Goal: Check status

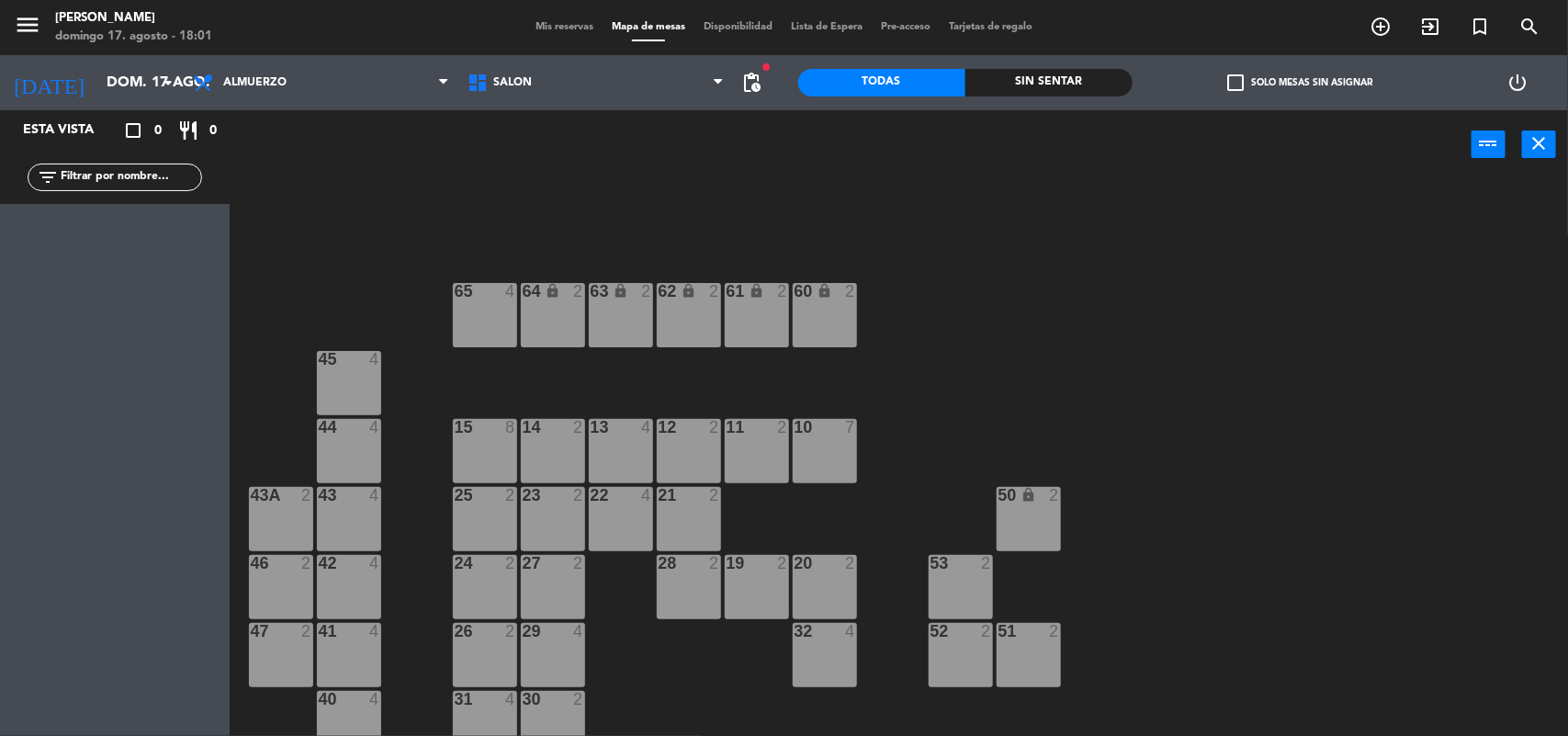
click at [558, 28] on span "Mis reservas" at bounding box center [564, 27] width 76 height 10
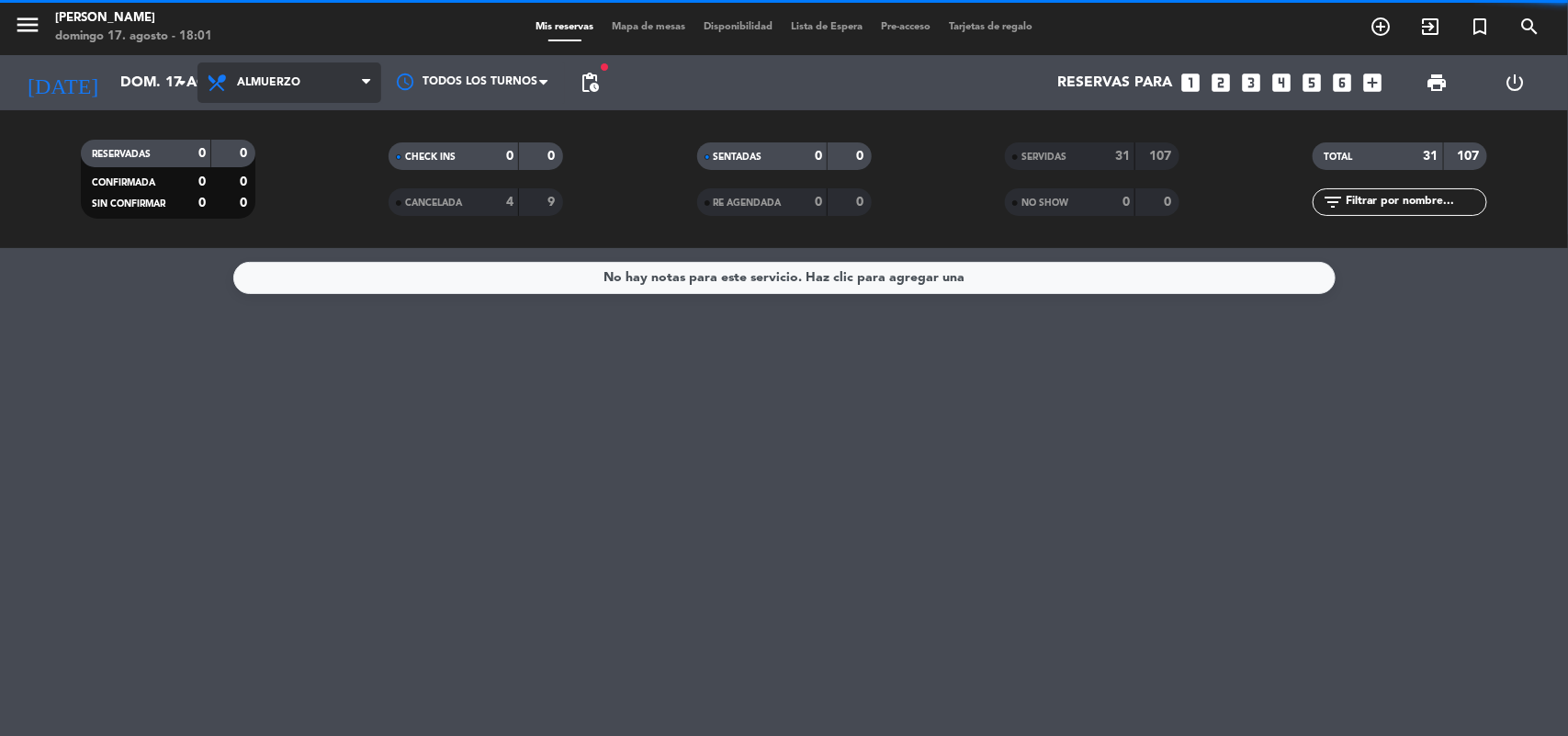
click at [335, 75] on span "Almuerzo" at bounding box center [289, 83] width 184 height 40
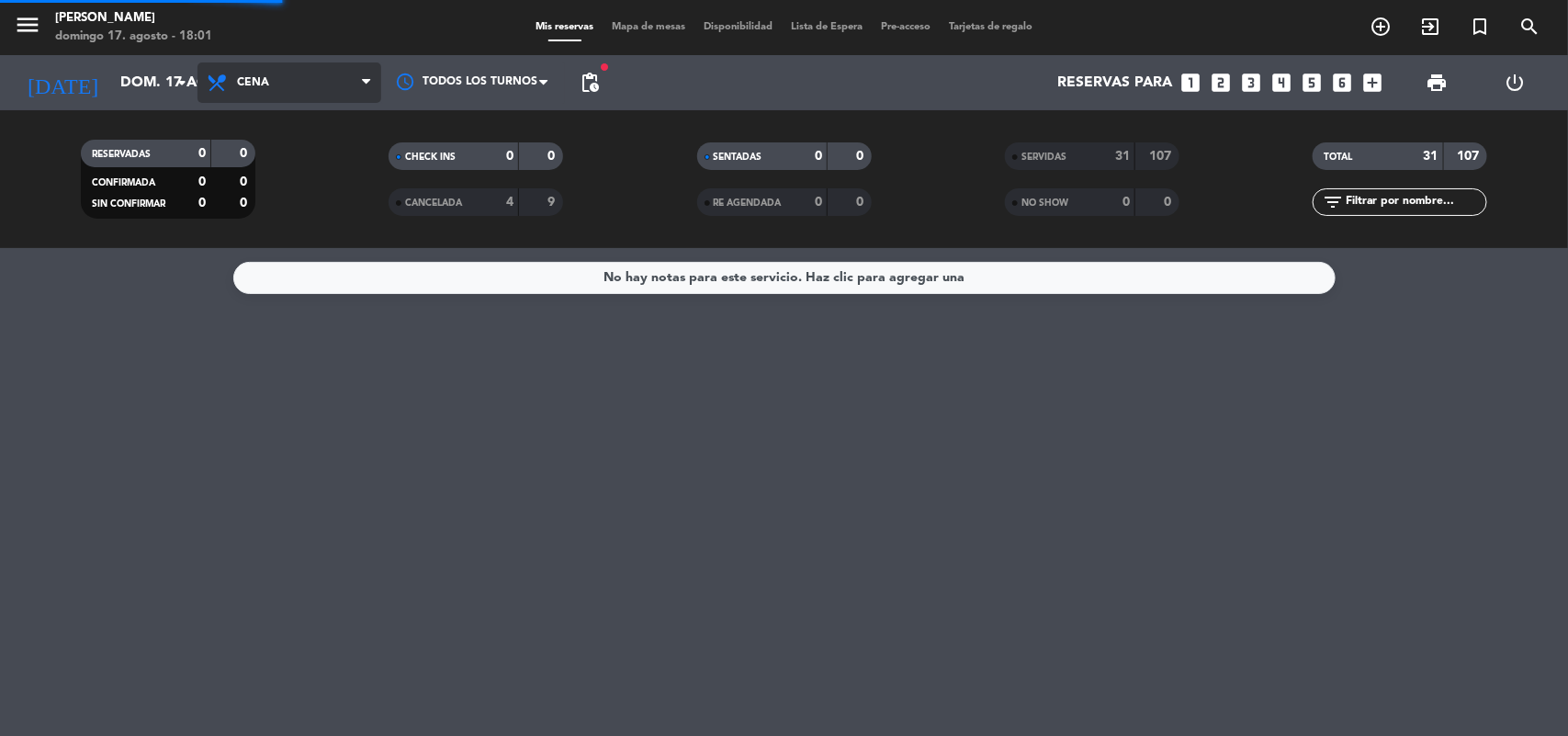
click at [319, 221] on div "menu [PERSON_NAME][DATE] 17. agosto - 18:01 Mis reservas Mapa de mesas Disponib…" at bounding box center [784, 124] width 1568 height 249
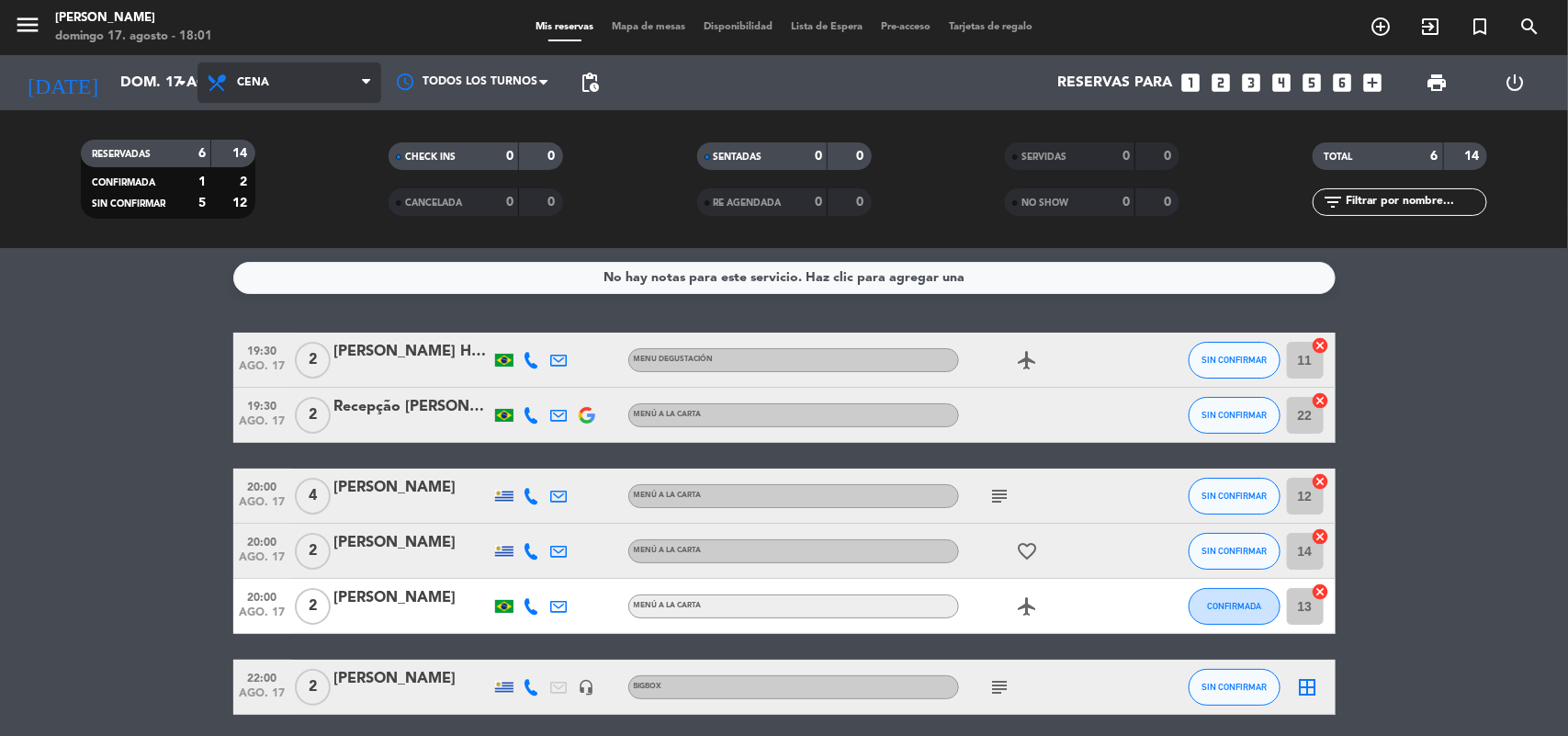
click at [295, 94] on span "Cena" at bounding box center [289, 83] width 184 height 40
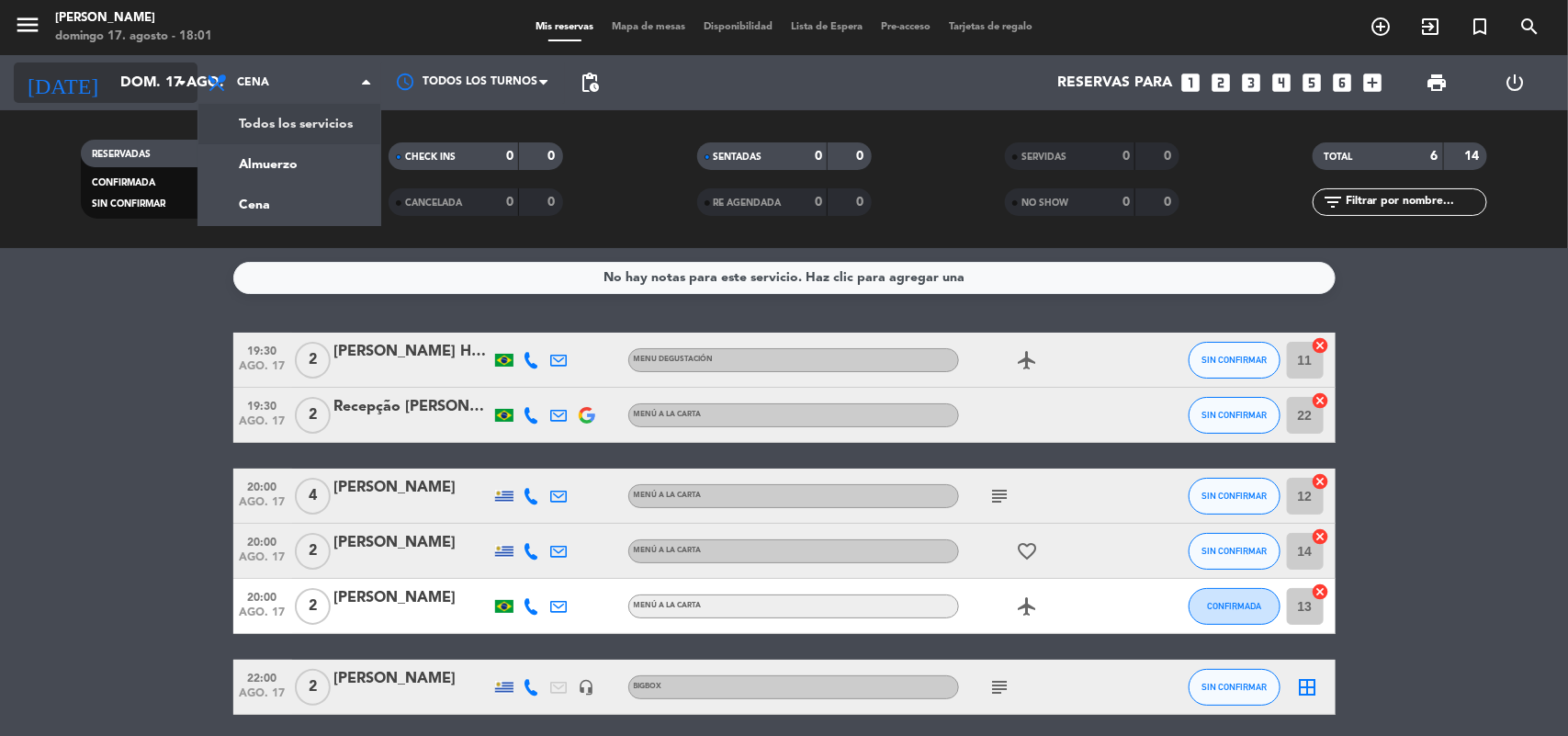
click at [175, 84] on icon "arrow_drop_down" at bounding box center [181, 82] width 22 height 22
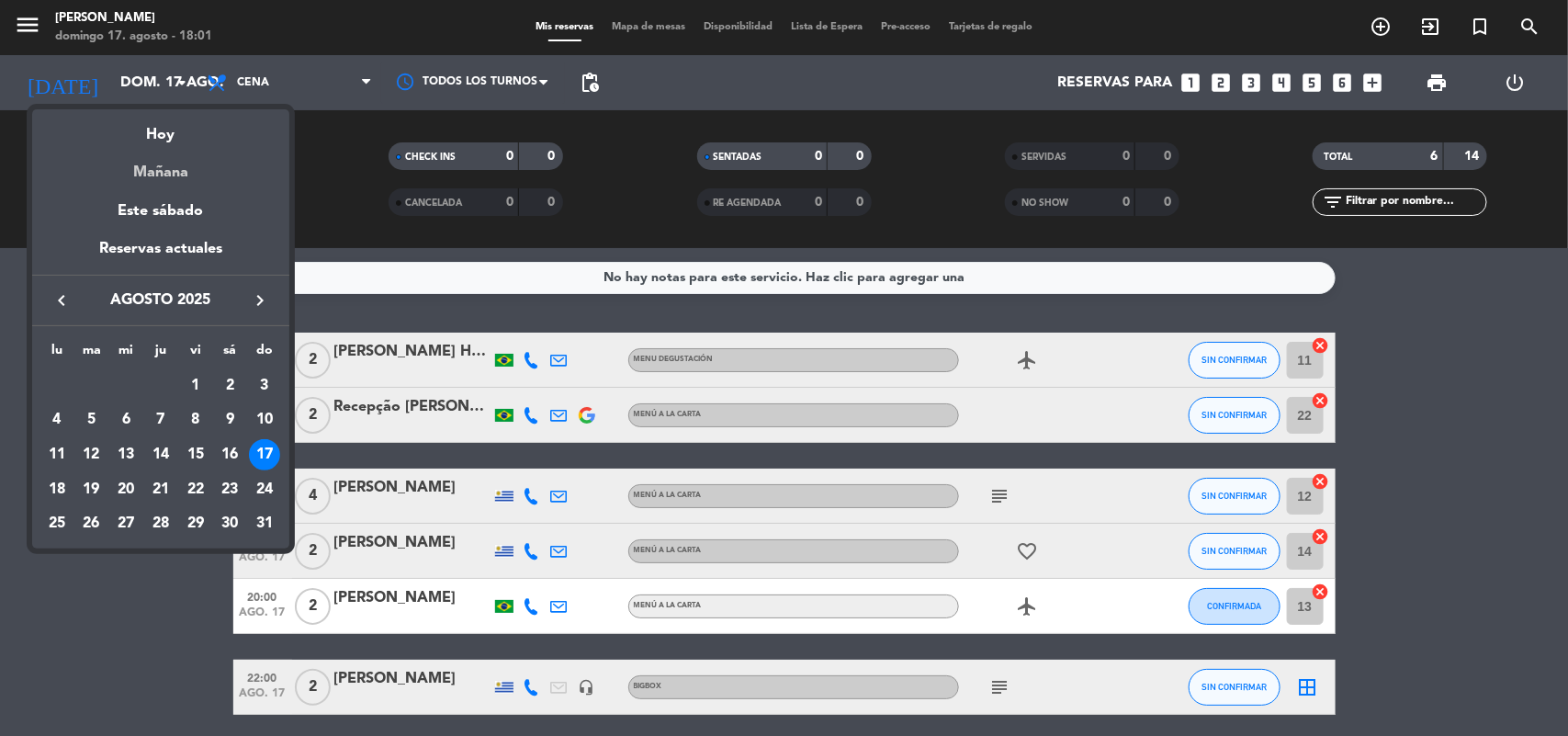
click at [194, 171] on div "Mañana" at bounding box center [160, 166] width 257 height 38
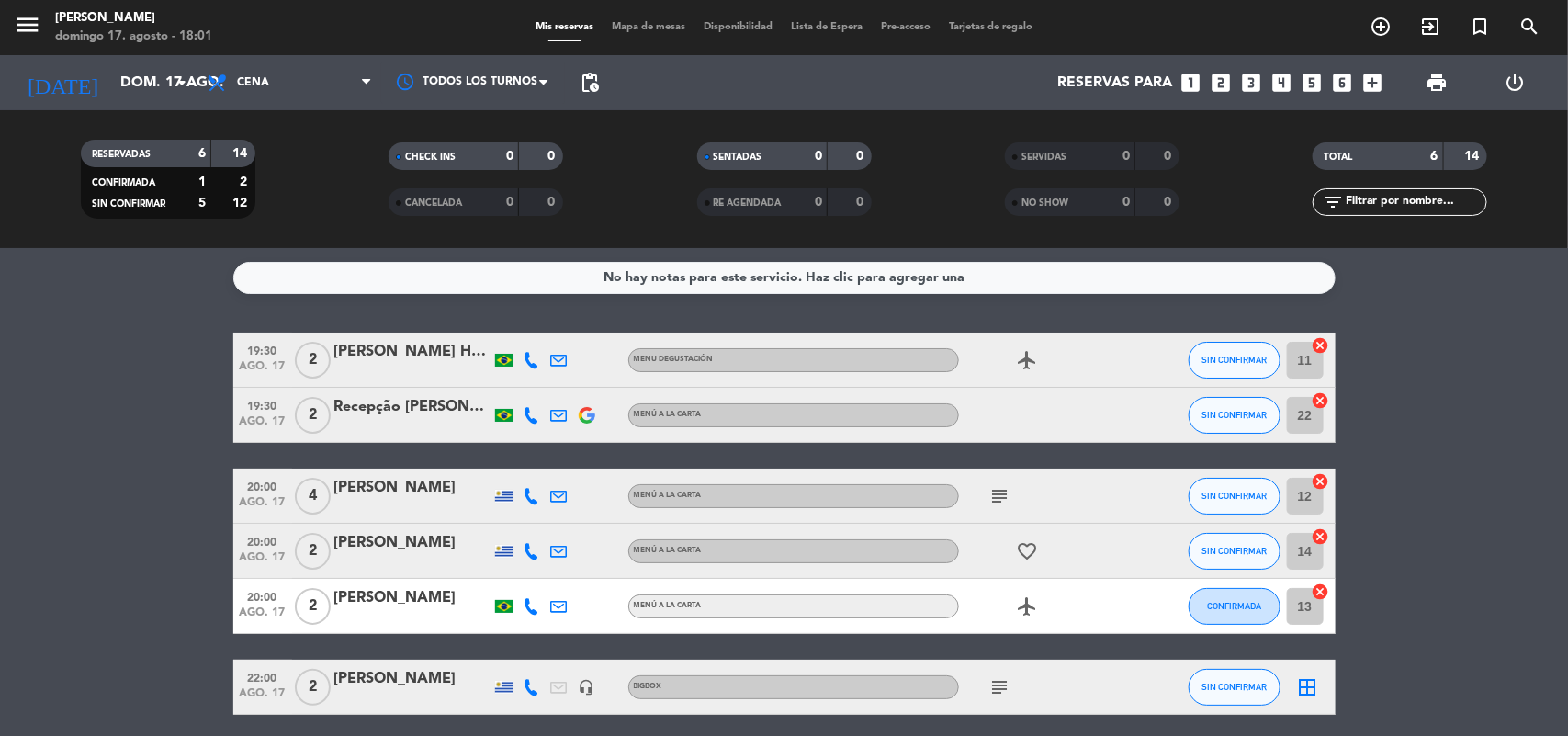
type input "lun. 18 ago."
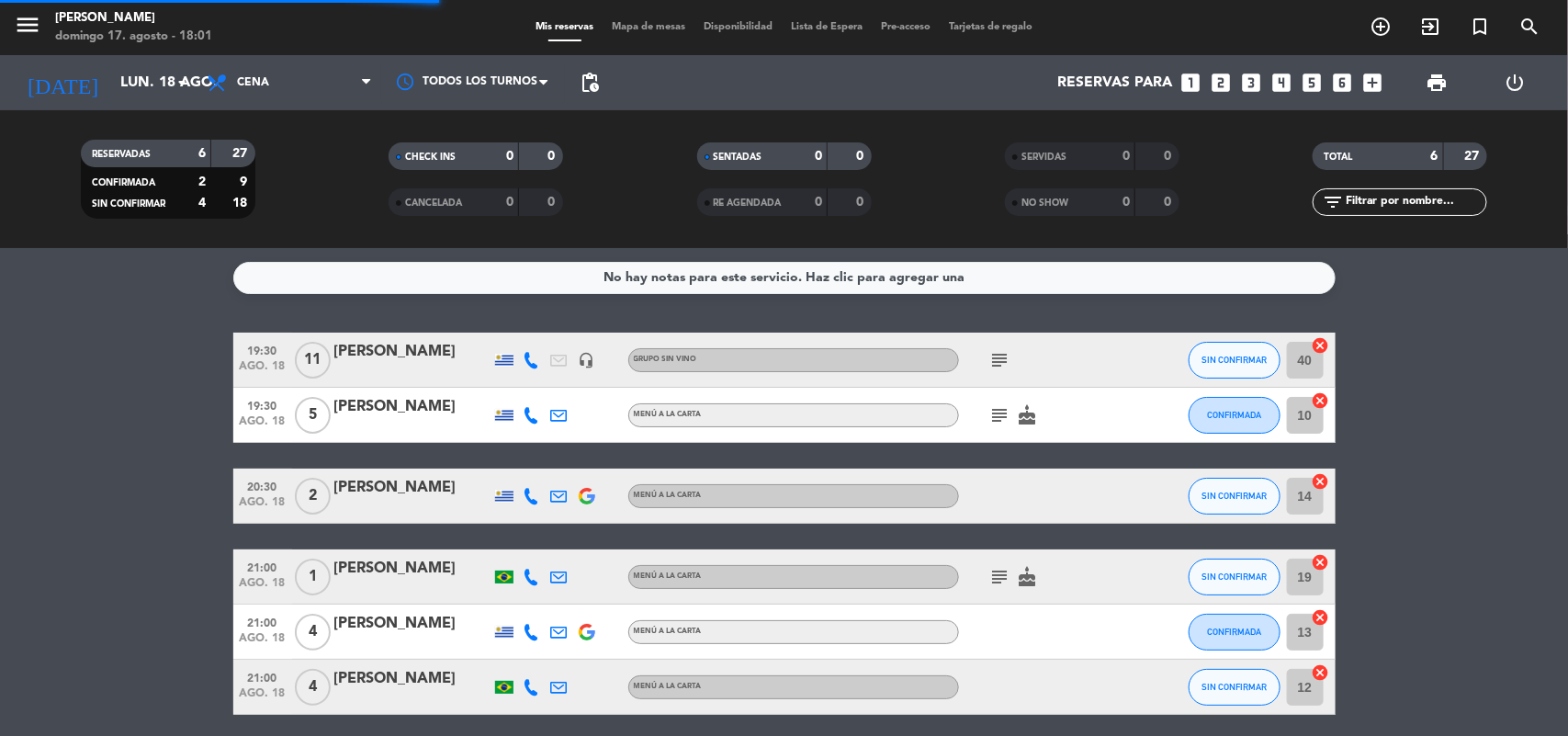
click at [252, 90] on span "Cena" at bounding box center [289, 83] width 184 height 40
click at [283, 168] on div "menu [PERSON_NAME][DATE] 17. agosto - 18:01 Mis reservas Mapa de mesas Disponib…" at bounding box center [784, 124] width 1568 height 249
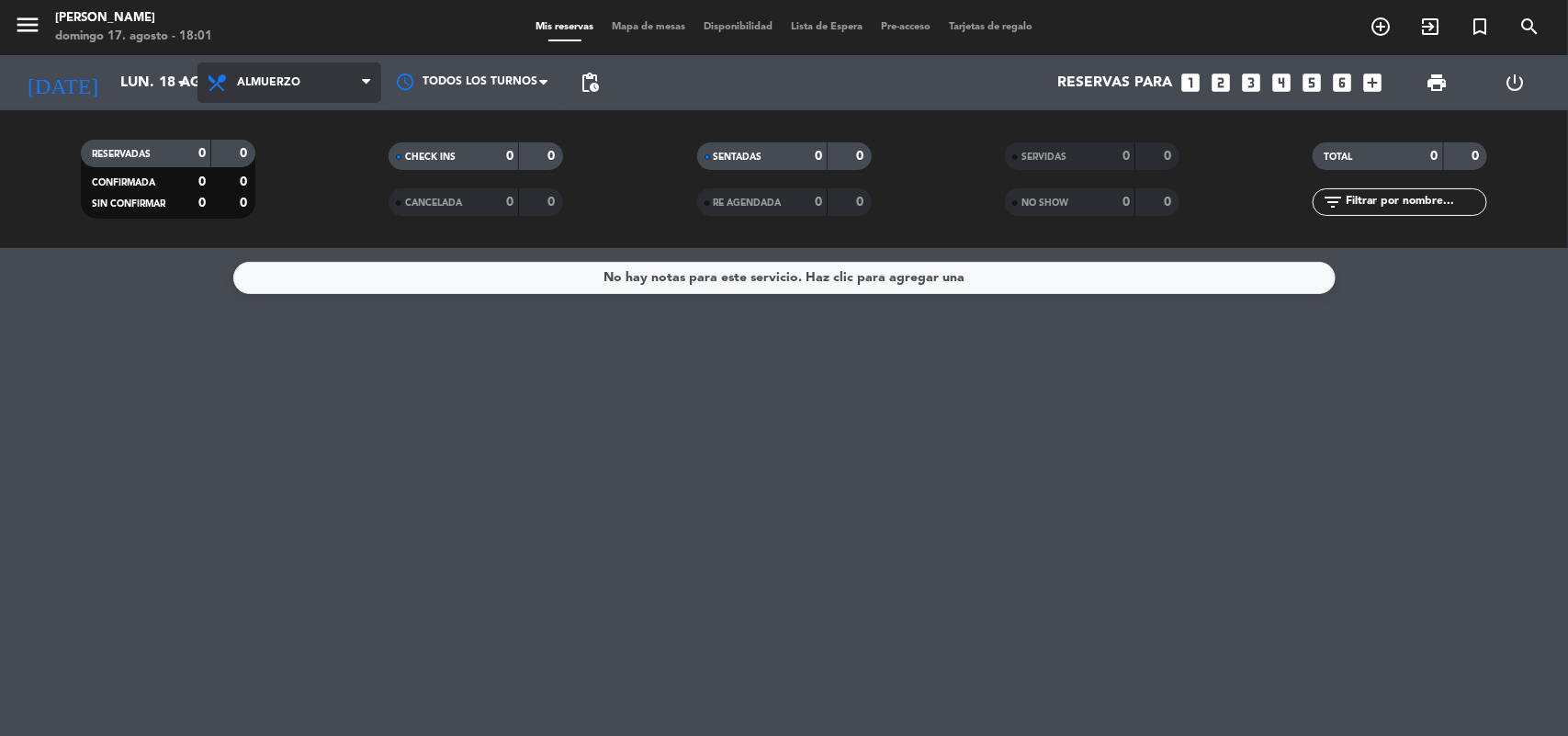
click at [313, 90] on span "Almuerzo" at bounding box center [289, 83] width 184 height 40
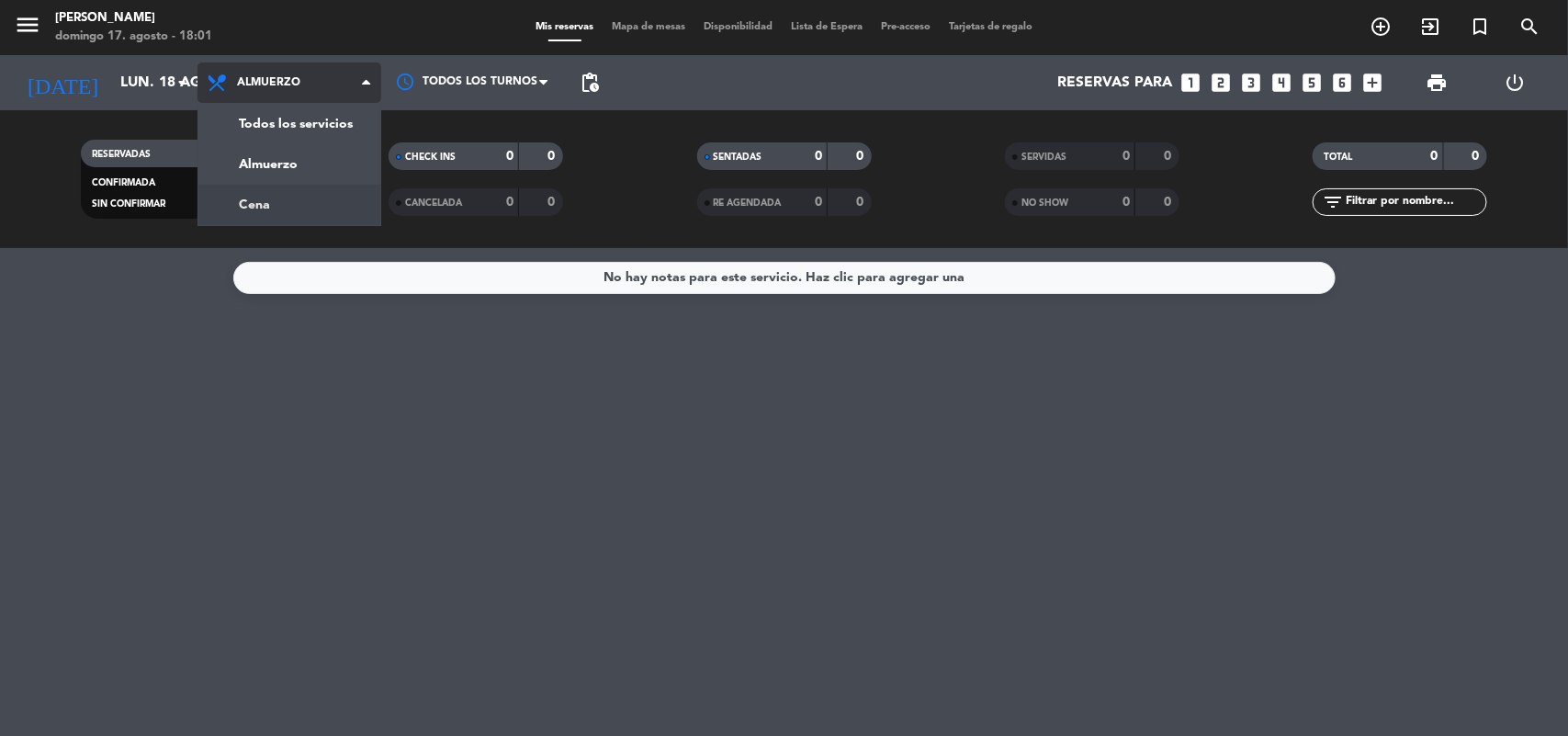
click at [340, 209] on div "menu [PERSON_NAME][DATE] 17. agosto - 18:01 Mis reservas Mapa de mesas Disponib…" at bounding box center [784, 124] width 1568 height 249
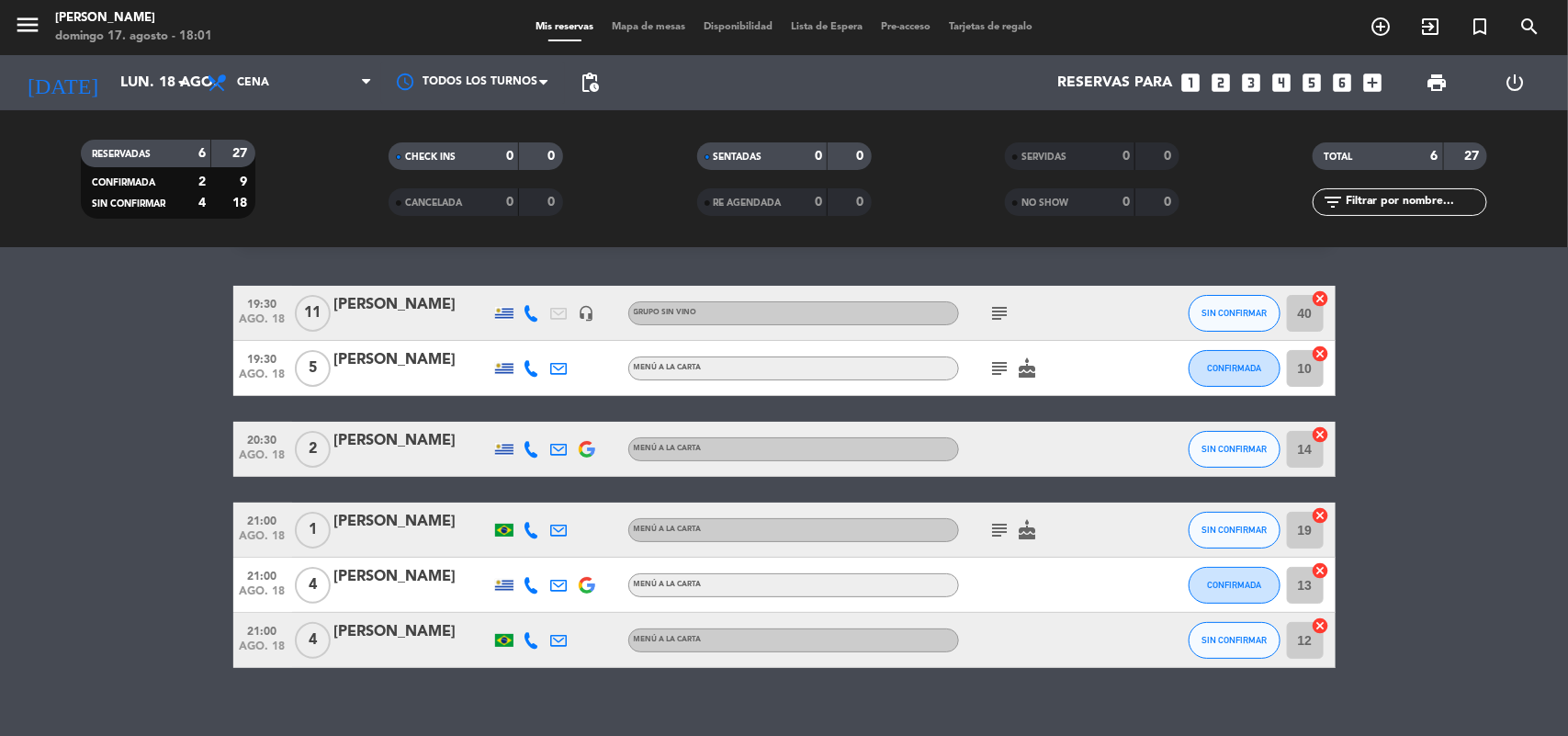
scroll to position [69, 0]
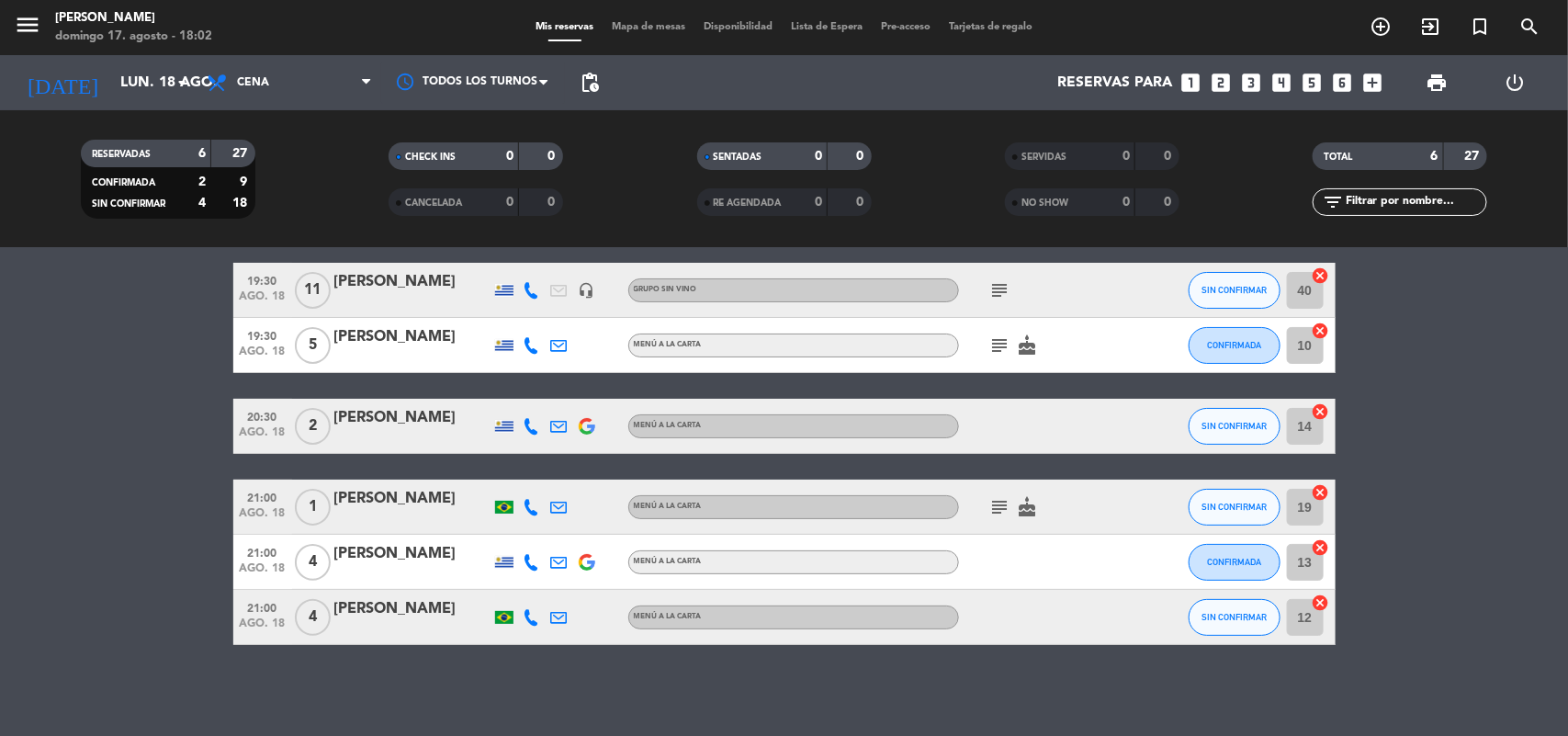
click at [62, 458] on bookings-row "19:30 [DATE] [PERSON_NAME] headset_mic GRUPO SIN VINO subject SIN CONFIRMAR 40 …" at bounding box center [784, 454] width 1568 height 382
